Goal: Check status: Check status

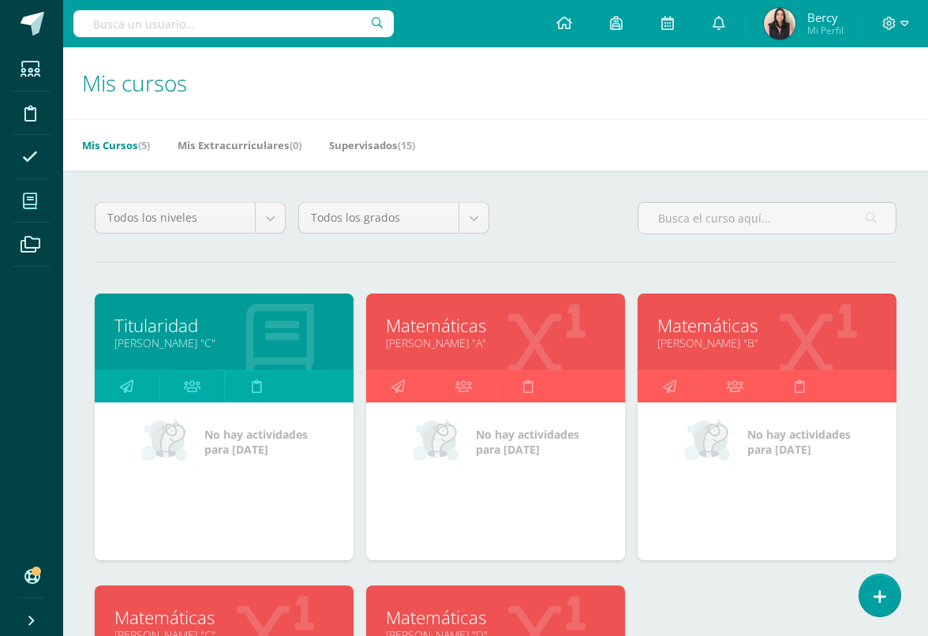
click at [30, 146] on span at bounding box center [31, 157] width 36 height 36
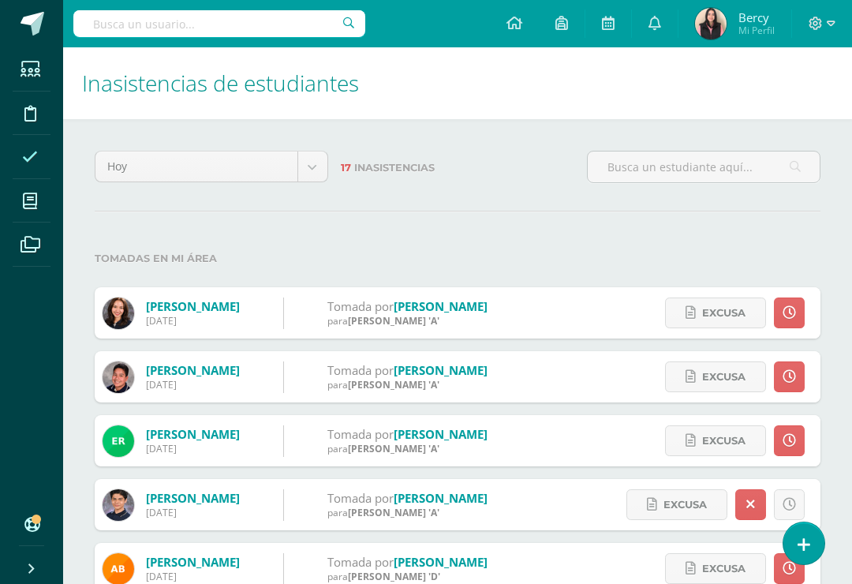
click at [735, 159] on input "text" at bounding box center [704, 167] width 232 height 31
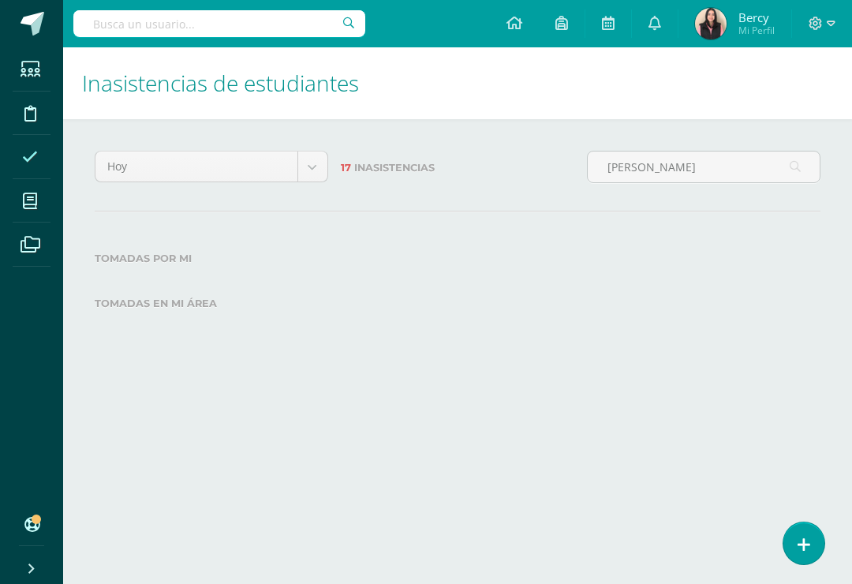
type input "[PERSON_NAME]"
click at [723, 229] on div "Hoy Hoy Esta semana Este mes Este ciclo 17 Inasistencias Mario Camaja Antillon …" at bounding box center [457, 241] width 789 height 245
click at [322, 169] on body "Estudiantes Disciplina Asistencia Mis cursos Archivos Soporte Centro de ayuda Ú…" at bounding box center [426, 182] width 852 height 364
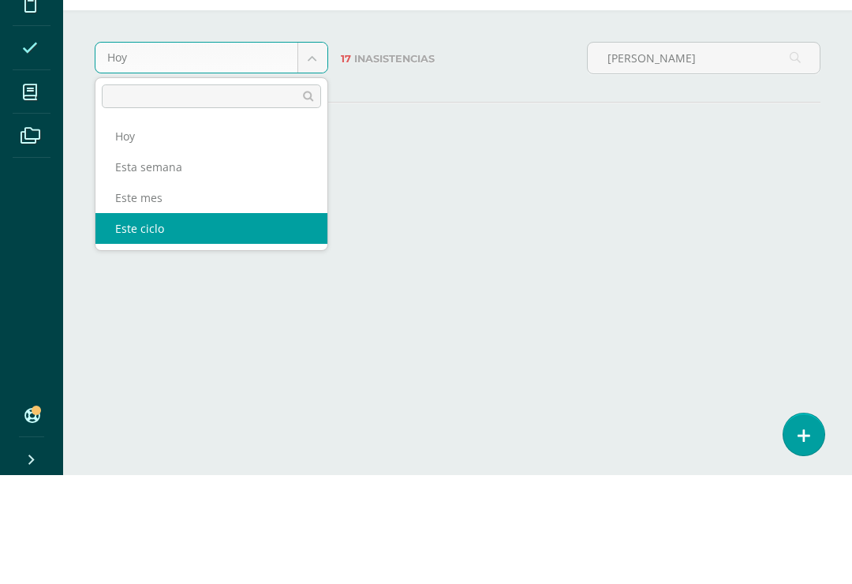
select select "cycle"
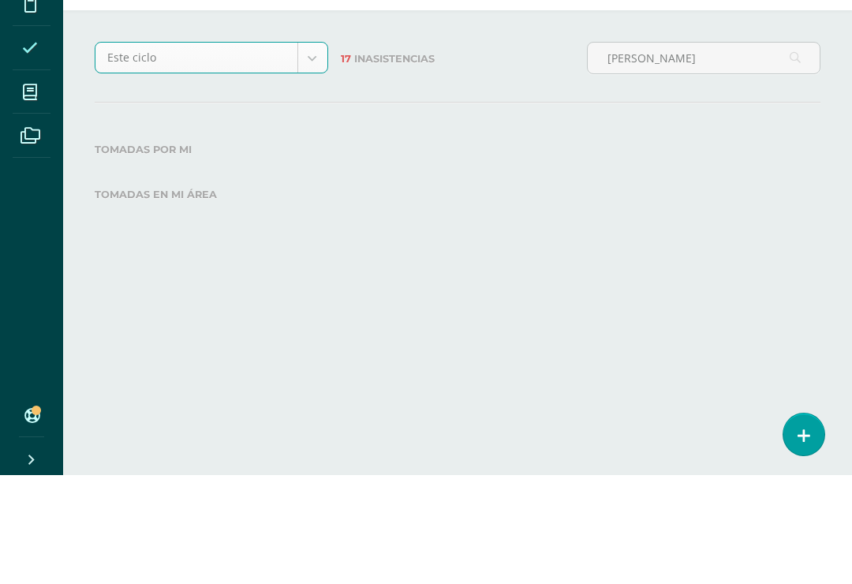
click at [410, 119] on div "Este ciclo Hoy Esta semana Este mes Este ciclo 17 Inasistencias Mario Camaja An…" at bounding box center [457, 241] width 789 height 245
click at [630, 298] on label "Tomadas en mi área" at bounding box center [458, 303] width 726 height 32
click at [638, 281] on div "Tomadas por mi Tomadas en mi área" at bounding box center [458, 280] width 726 height 77
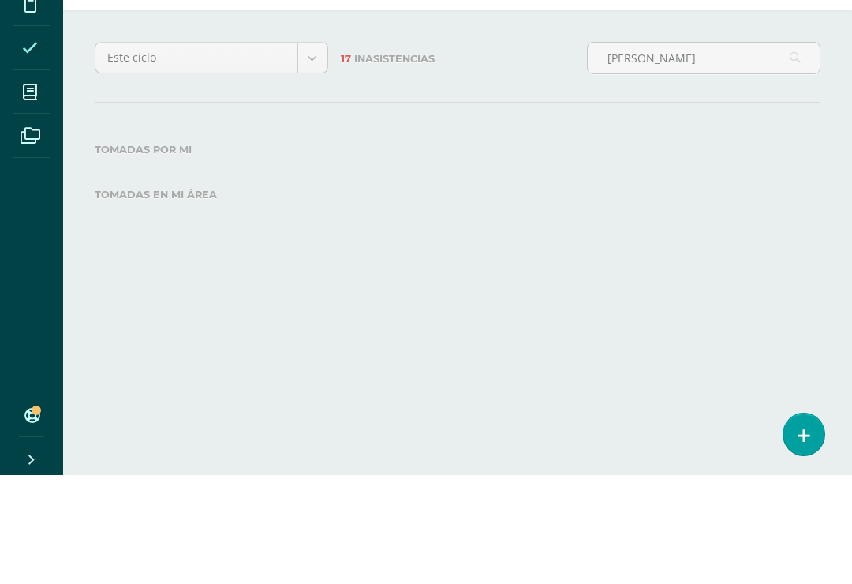
click at [161, 255] on label "Tomadas por mi" at bounding box center [458, 258] width 726 height 32
click at [170, 301] on label "Tomadas en mi área" at bounding box center [458, 303] width 726 height 32
click at [178, 256] on label "Tomadas por mi" at bounding box center [458, 258] width 726 height 32
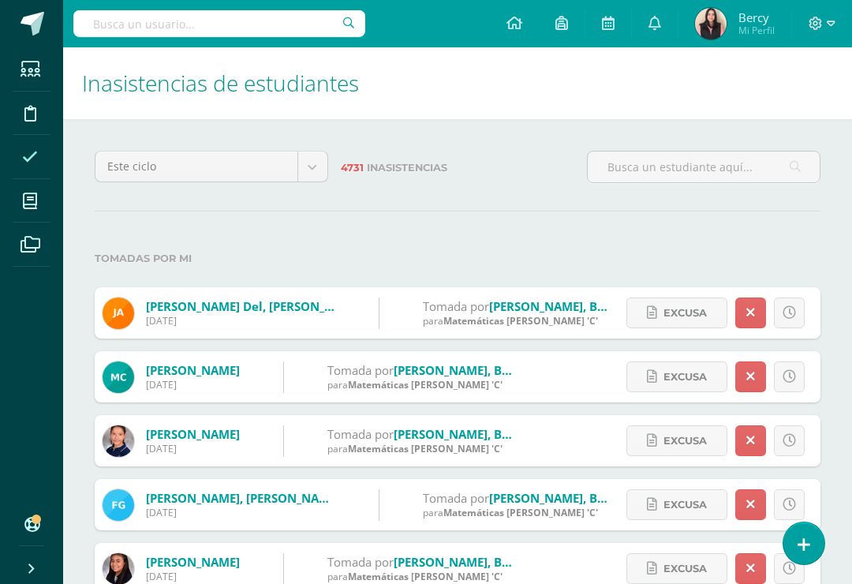
click at [732, 171] on input "text" at bounding box center [704, 167] width 232 height 31
click at [678, 165] on input "text" at bounding box center [704, 167] width 232 height 31
click at [716, 169] on input "text" at bounding box center [704, 167] width 232 height 31
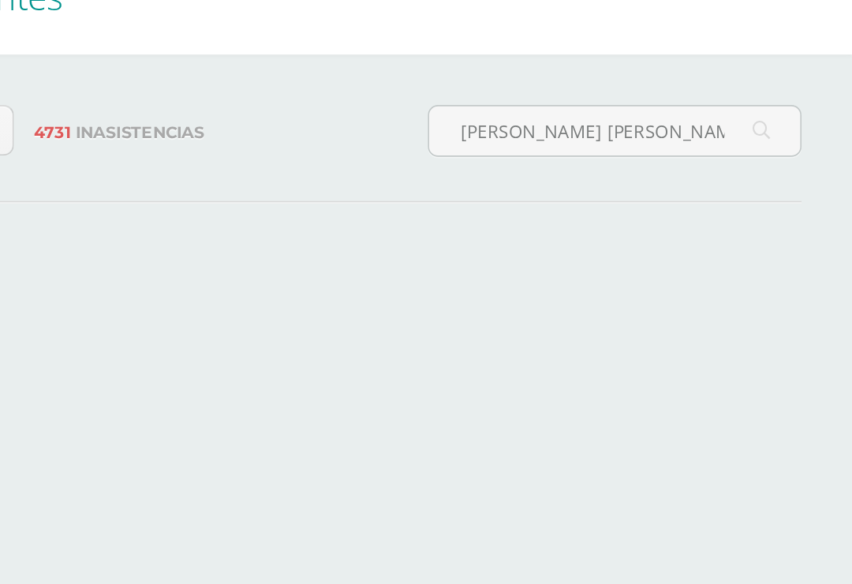
type input "Mario Alejandro Camaja Antillon"
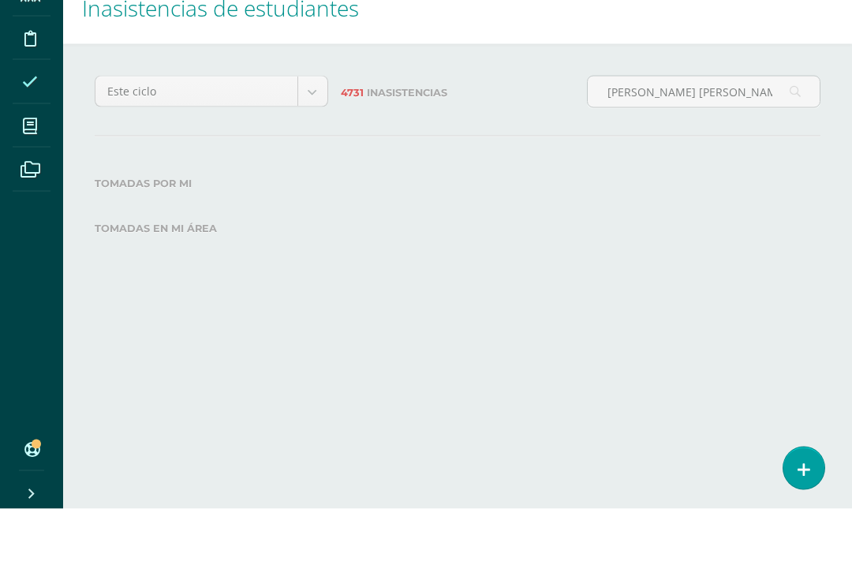
click at [769, 242] on div "Tomadas por mi Tomadas en mi área" at bounding box center [458, 280] width 726 height 77
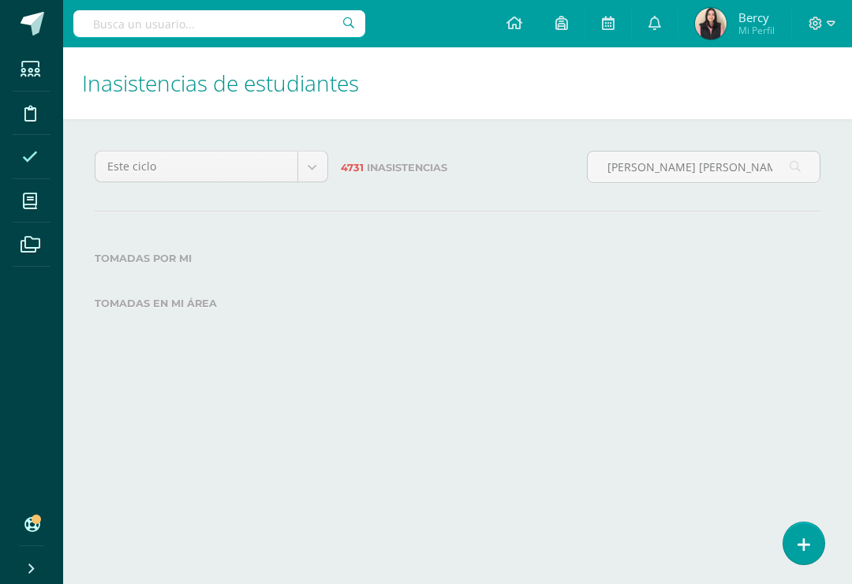
click at [159, 260] on label "Tomadas por mi" at bounding box center [458, 258] width 726 height 32
click at [167, 298] on label "Tomadas en mi área" at bounding box center [458, 303] width 726 height 32
click at [167, 256] on label "Tomadas por mi" at bounding box center [458, 258] width 726 height 32
click at [171, 307] on label "Tomadas en mi área" at bounding box center [458, 303] width 726 height 32
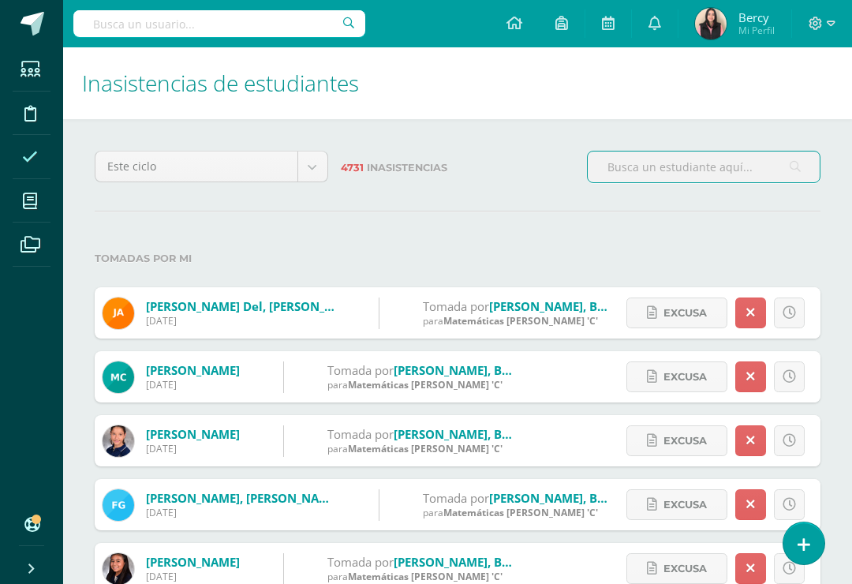
click at [544, 193] on div "4731 Inasistencias" at bounding box center [458, 173] width 246 height 45
click at [679, 173] on input "text" at bounding box center [704, 167] width 232 height 31
click at [653, 163] on input "text" at bounding box center [704, 167] width 232 height 31
click at [628, 176] on input "text" at bounding box center [704, 167] width 232 height 31
click at [667, 161] on input "text" at bounding box center [704, 167] width 232 height 31
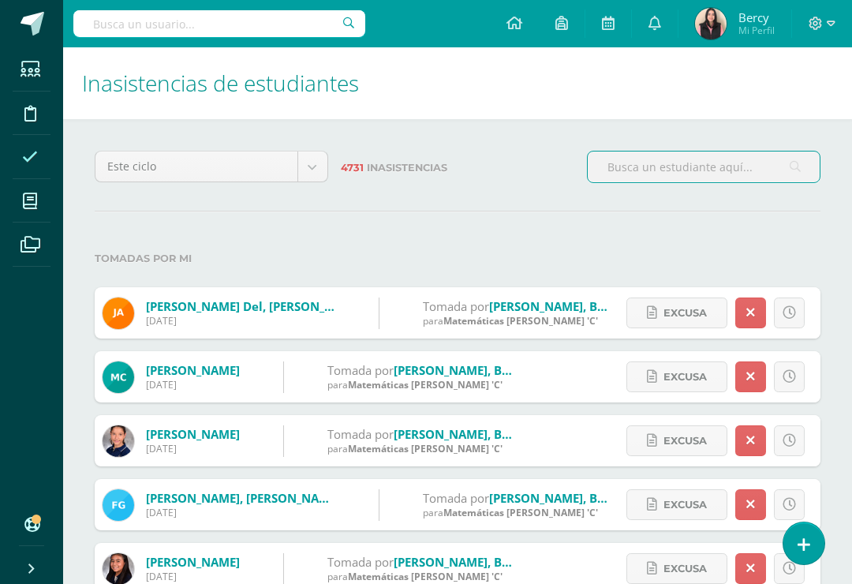
click at [691, 176] on input "text" at bounding box center [704, 167] width 232 height 31
click at [683, 172] on input "text" at bounding box center [704, 167] width 232 height 31
click at [684, 173] on input "text" at bounding box center [704, 167] width 232 height 31
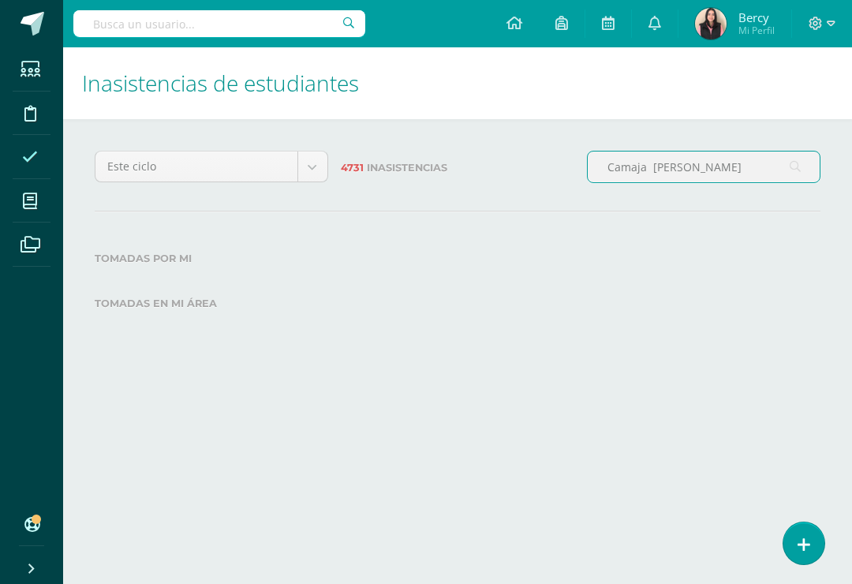
type input "Camaja Antillon"
click at [785, 174] on input "Camaja Antillon" at bounding box center [704, 167] width 232 height 31
click at [784, 174] on input "Camaja Antillon" at bounding box center [704, 167] width 232 height 31
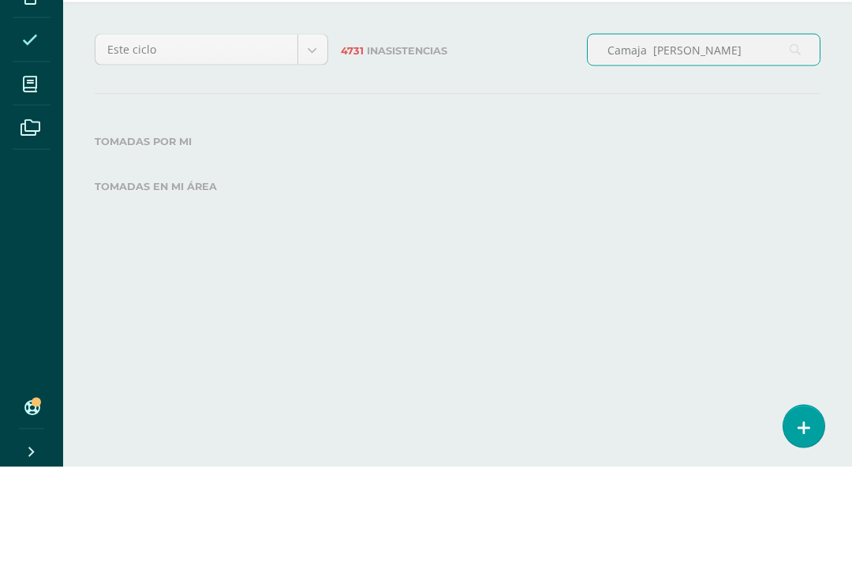
click at [144, 242] on label "Tomadas por mi" at bounding box center [458, 258] width 726 height 32
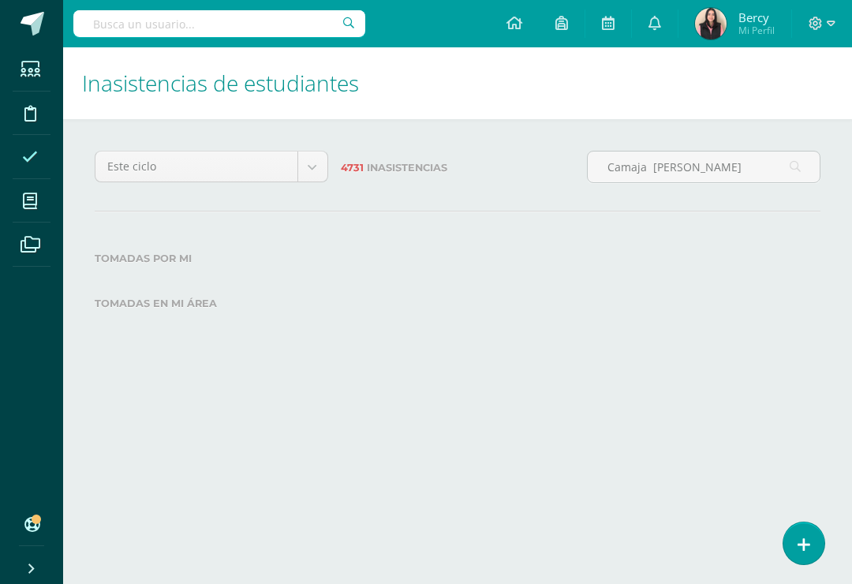
click at [154, 298] on label "Tomadas en mi área" at bounding box center [458, 303] width 726 height 32
click at [148, 308] on label "Tomadas en mi área" at bounding box center [458, 303] width 726 height 32
